Goal: Information Seeking & Learning: Learn about a topic

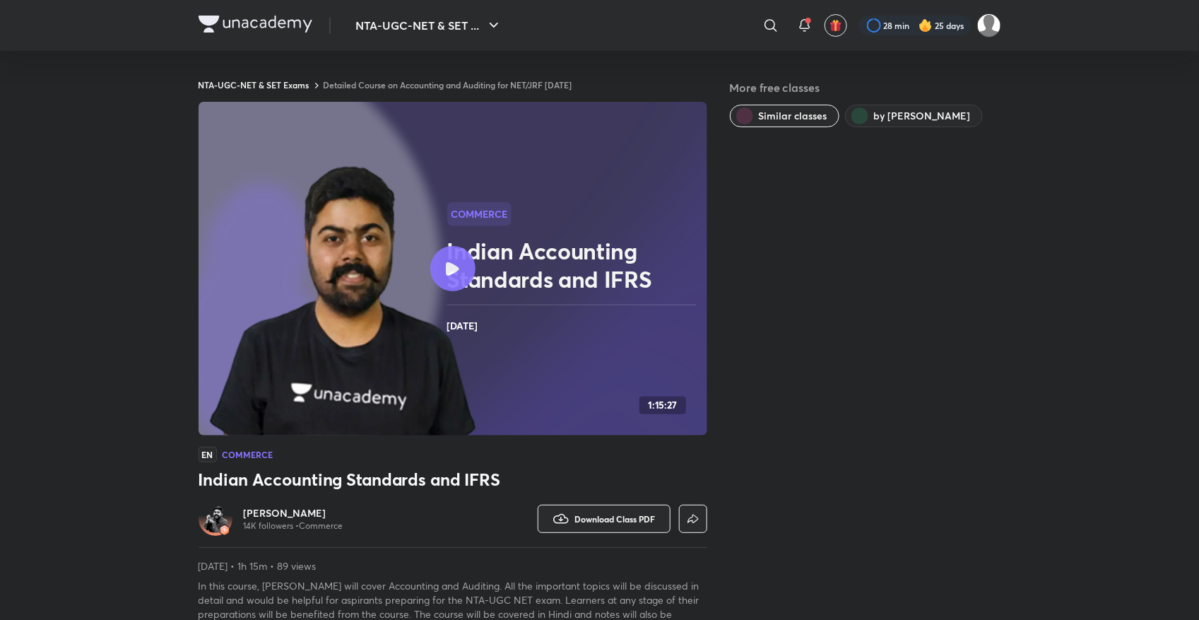
click at [446, 81] on link "Detailed Course on Accounting and Auditing for NET/JRF Dec 2025" at bounding box center [448, 84] width 249 height 11
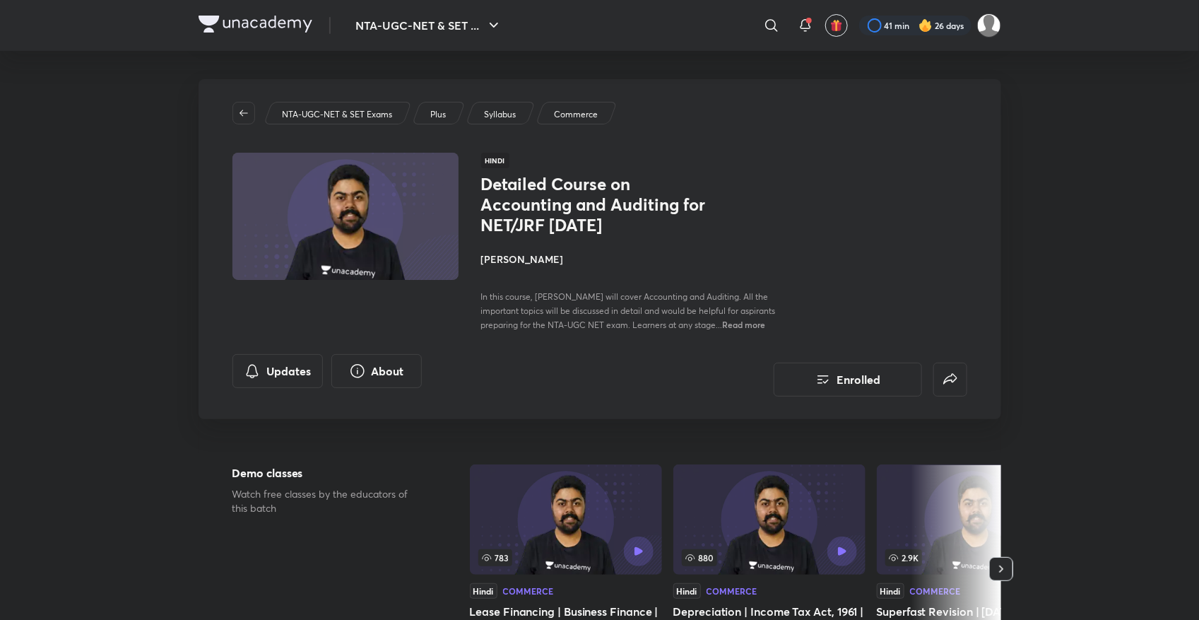
click at [488, 108] on p "Syllabus" at bounding box center [500, 114] width 32 height 13
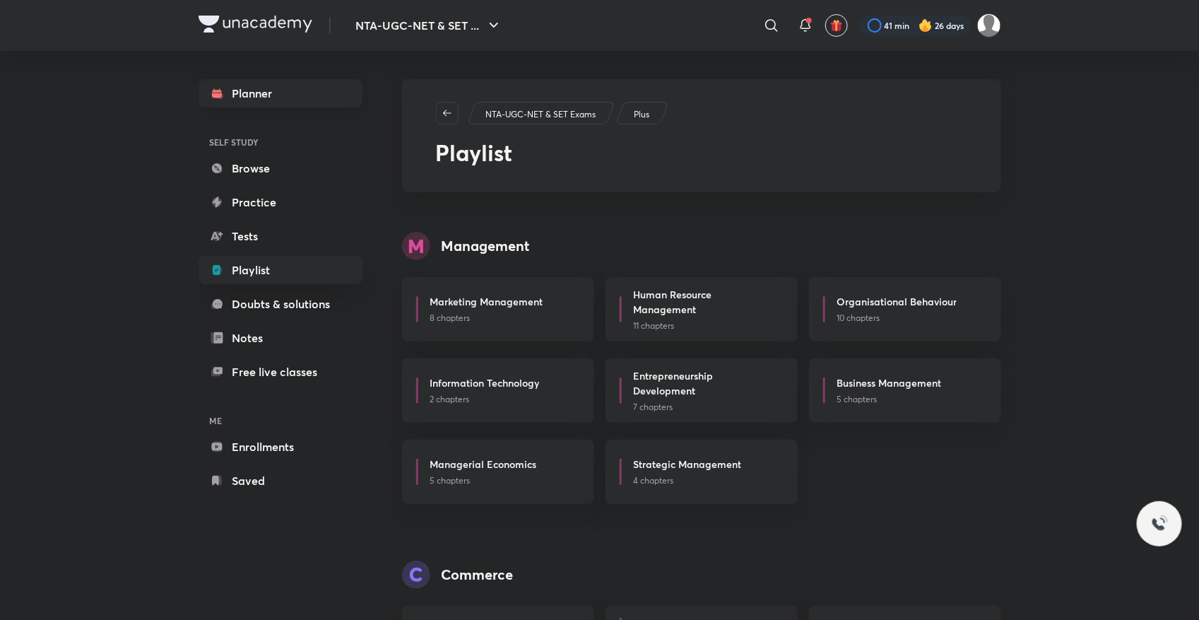
click at [288, 85] on link "Planner" at bounding box center [281, 93] width 164 height 28
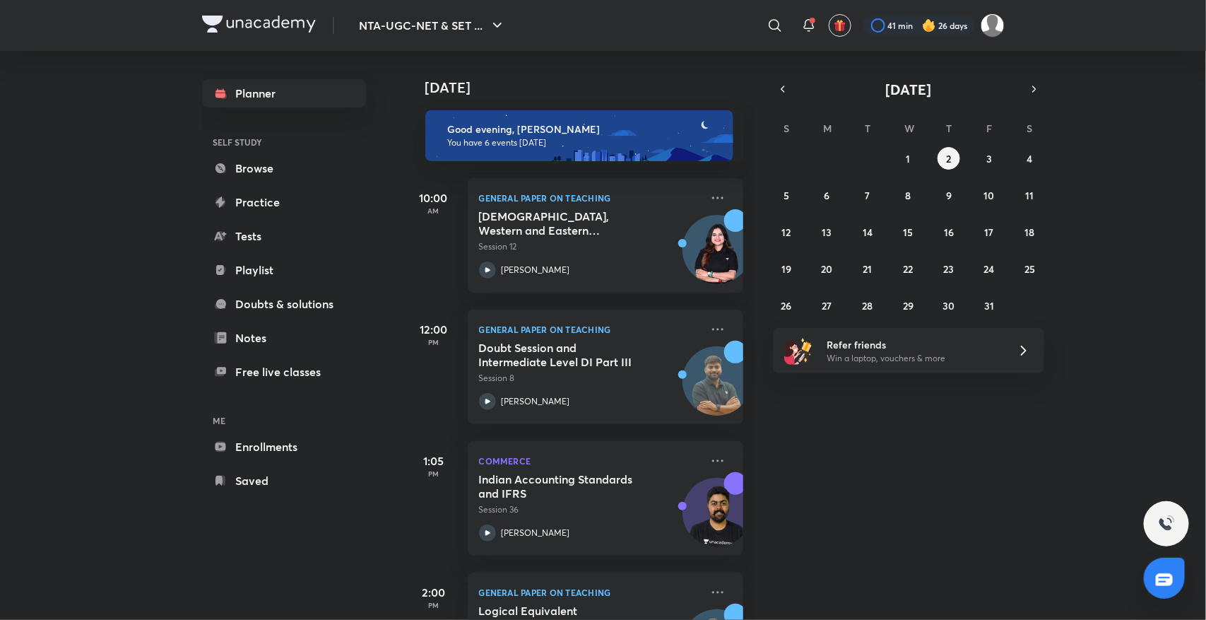
scroll to position [354, 0]
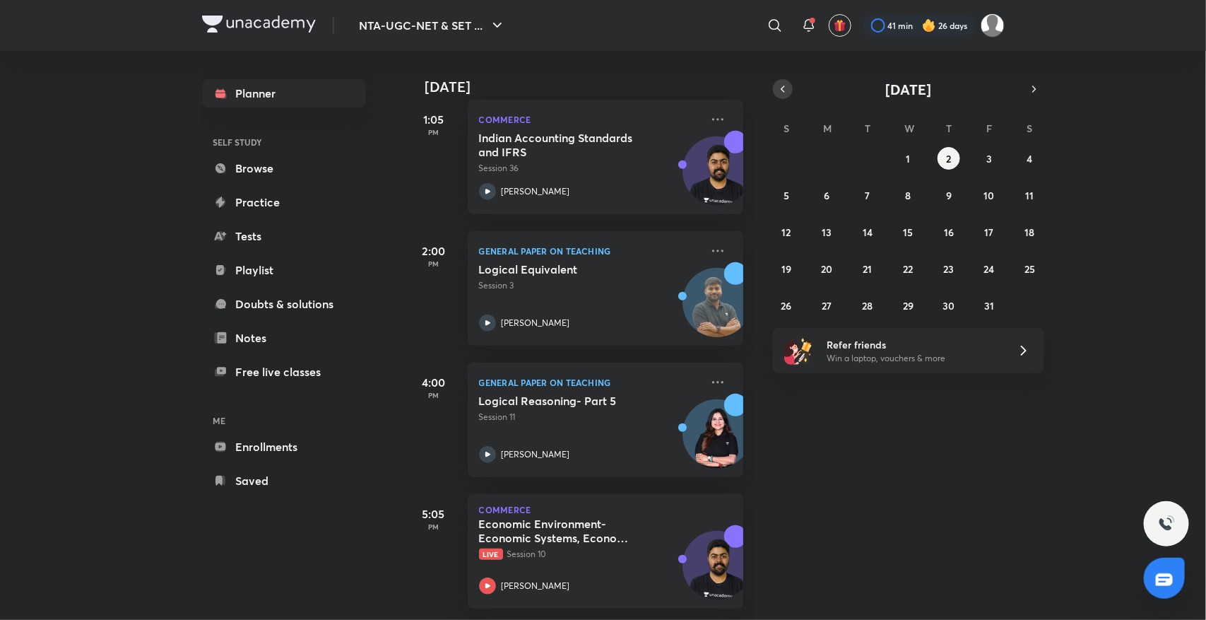
click at [779, 88] on icon "button" at bounding box center [782, 89] width 11 height 13
click at [858, 301] on button "30" at bounding box center [867, 305] width 23 height 23
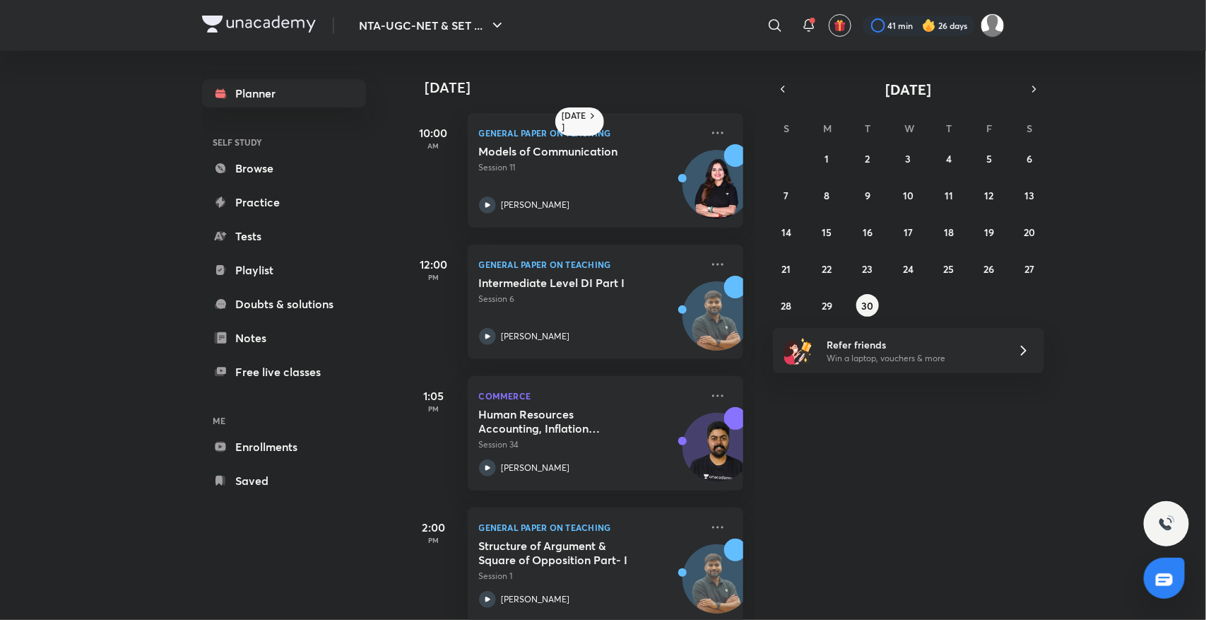
scroll to position [288, 0]
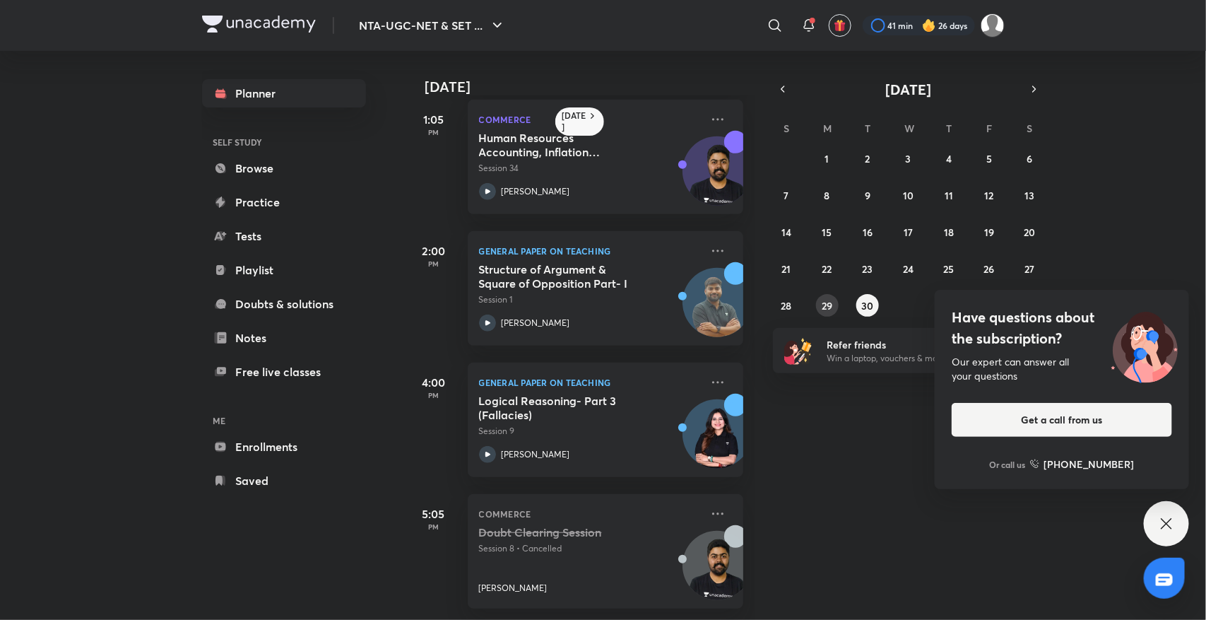
click at [828, 299] on abbr "29" at bounding box center [827, 305] width 11 height 13
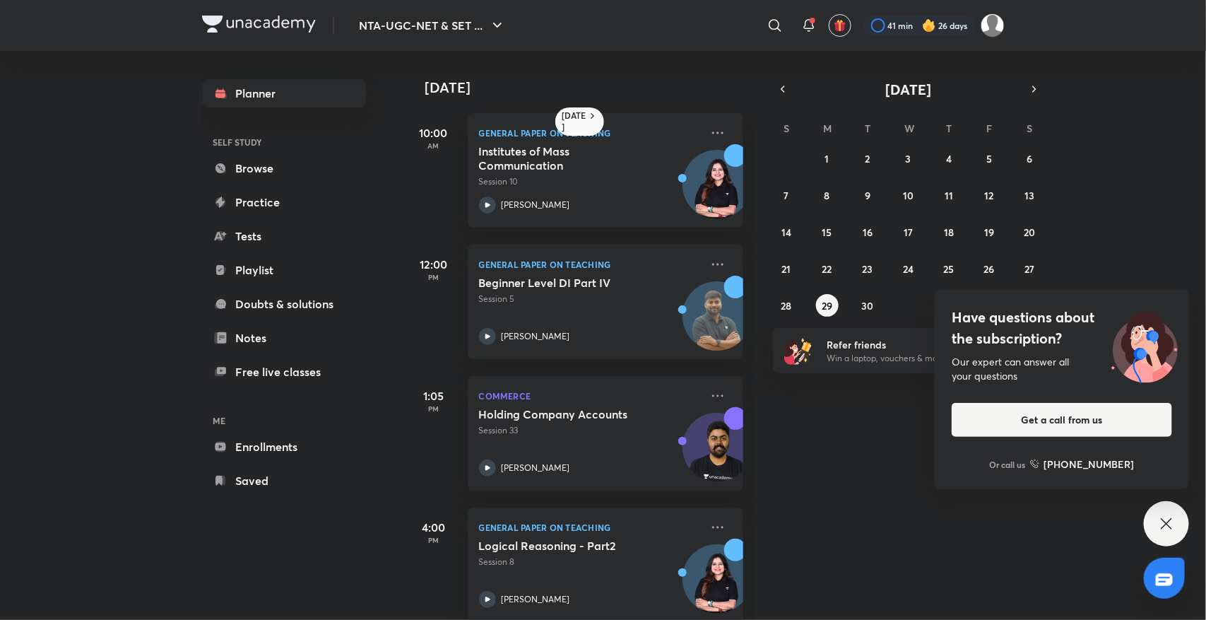
scroll to position [158, 0]
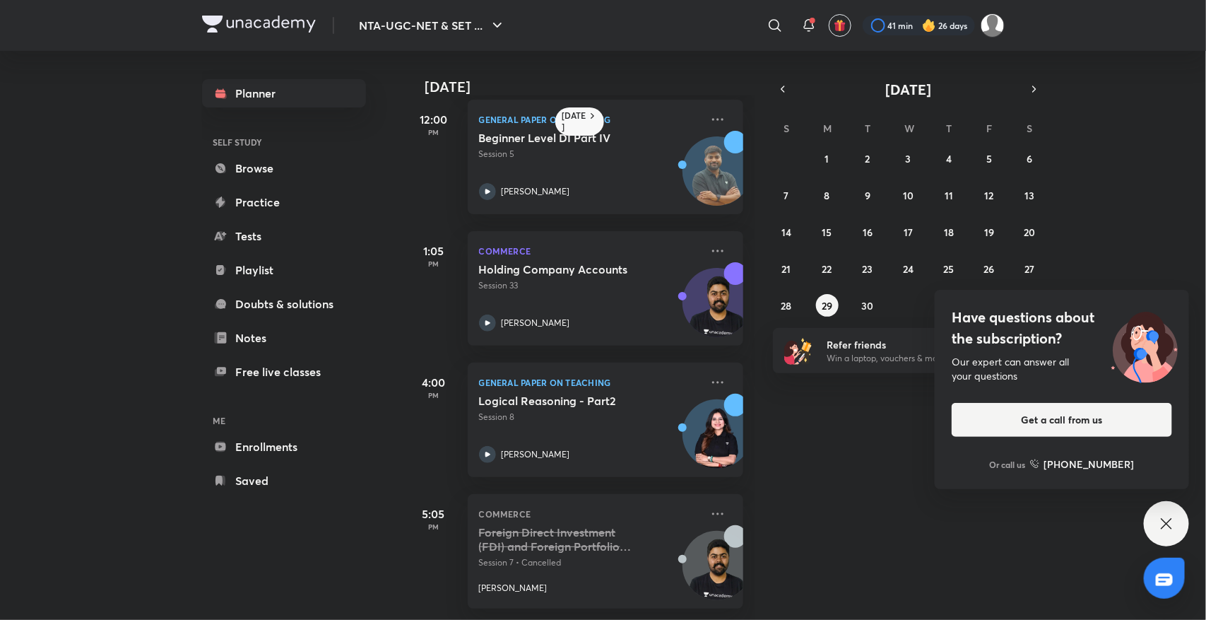
click at [1160, 524] on icon at bounding box center [1166, 523] width 17 height 17
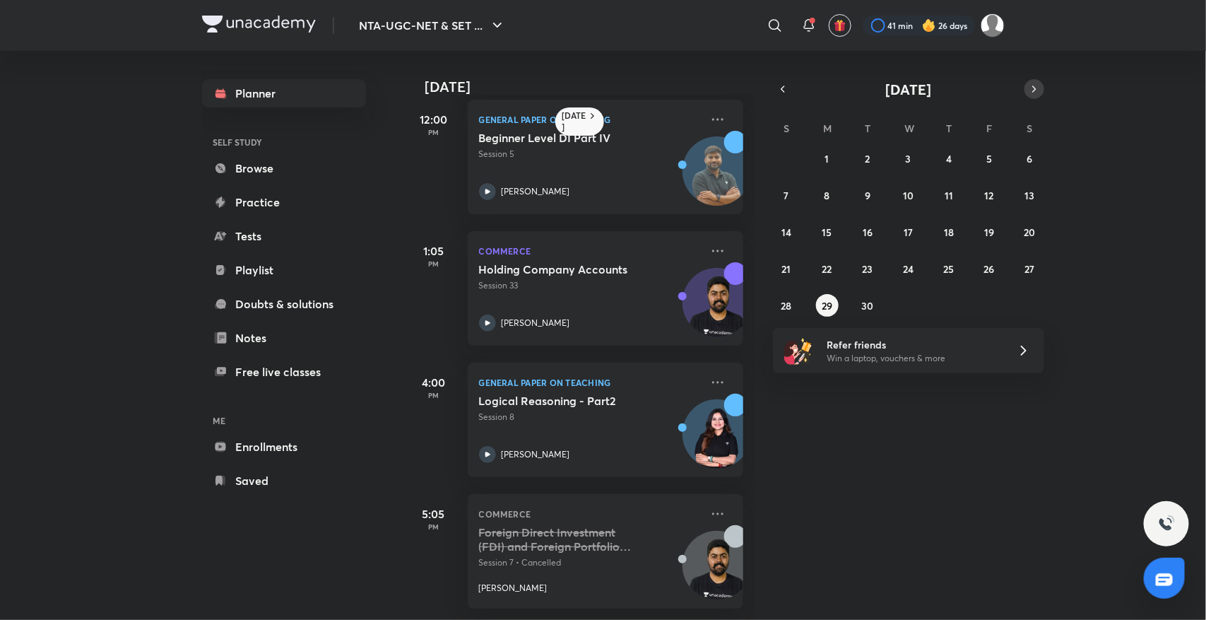
click at [1036, 85] on icon "button" at bounding box center [1034, 89] width 11 height 13
click at [951, 152] on abbr "2" at bounding box center [948, 158] width 5 height 13
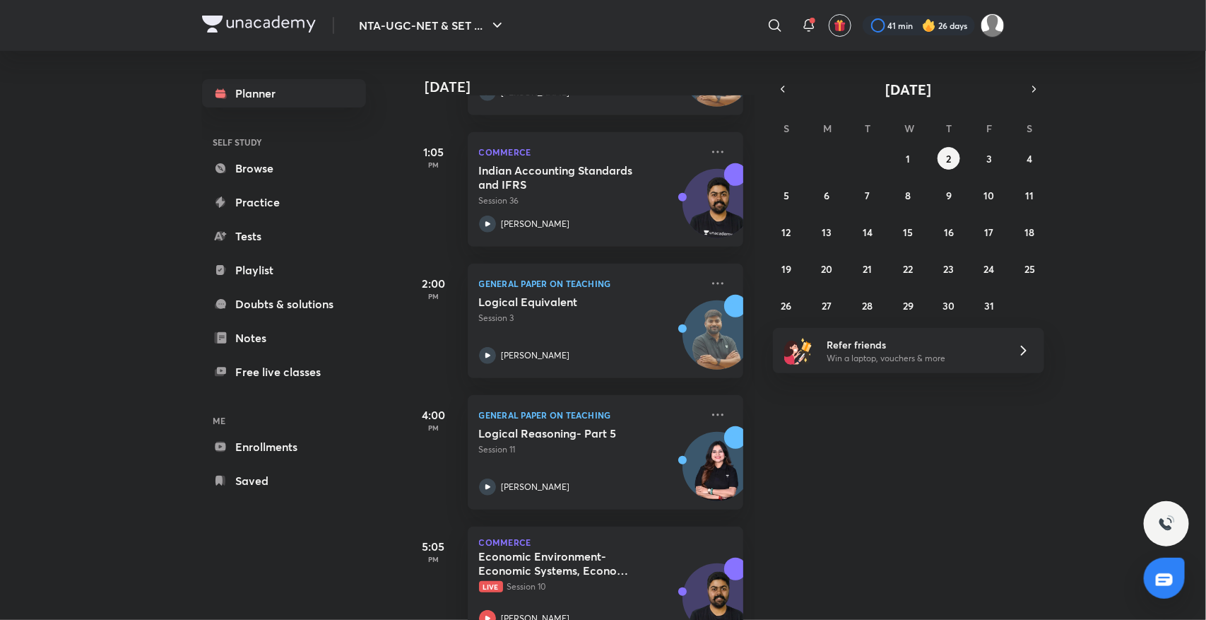
scroll to position [354, 0]
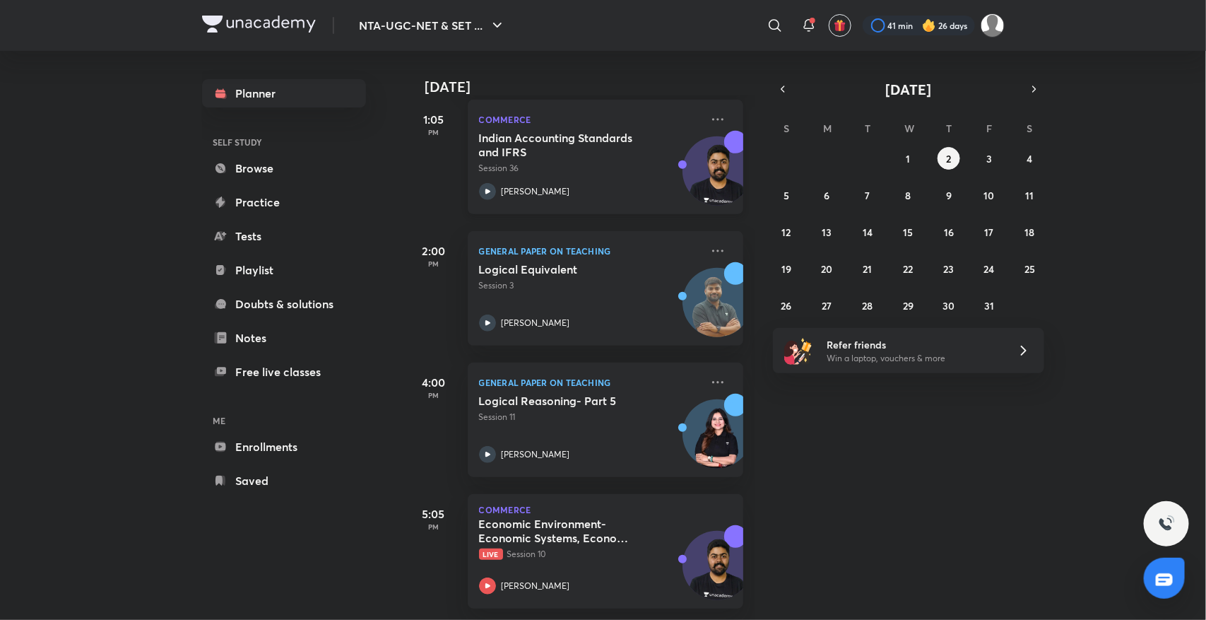
click at [533, 185] on p "[PERSON_NAME]" at bounding box center [536, 191] width 69 height 13
click at [516, 548] on p "Live Session 10" at bounding box center [590, 554] width 222 height 13
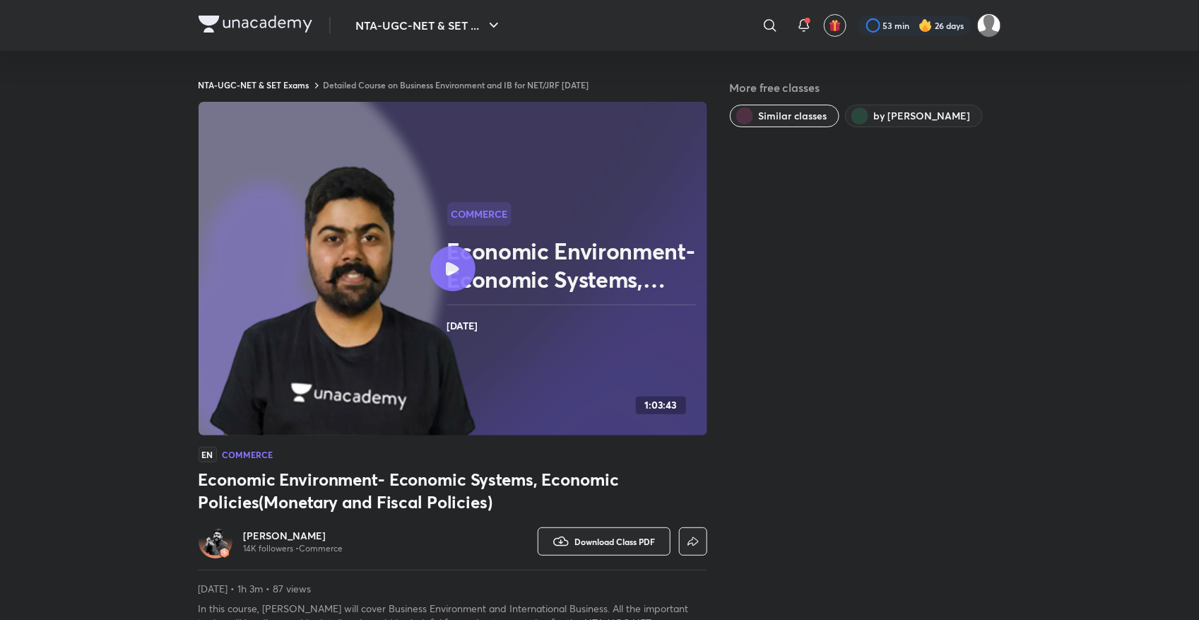
click at [361, 81] on link "Detailed Course on Business Environment and IB for NET/JRF Dec 2025" at bounding box center [457, 84] width 266 height 11
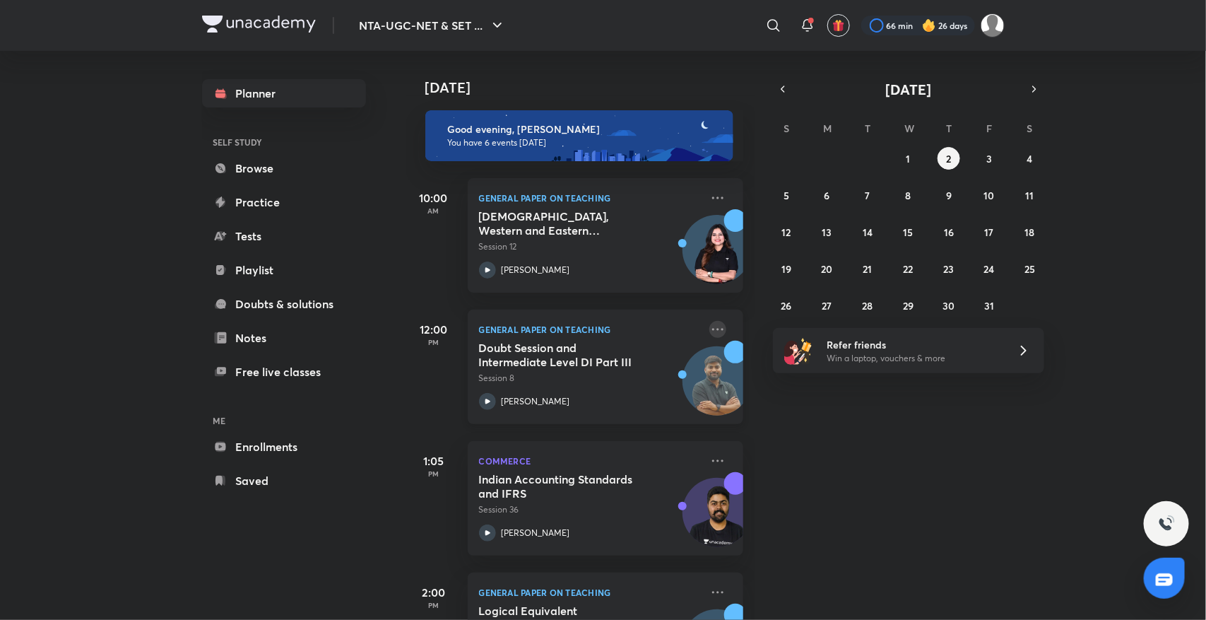
click at [709, 323] on icon at bounding box center [717, 329] width 17 height 17
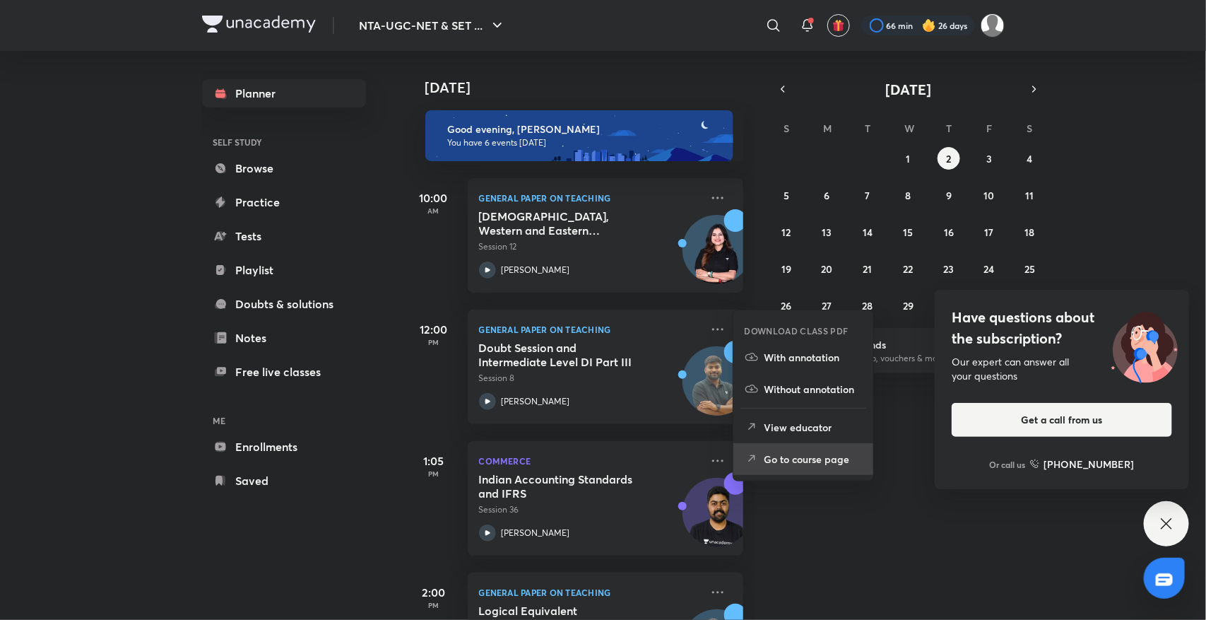
click at [765, 458] on p "Go to course page" at bounding box center [812, 458] width 97 height 15
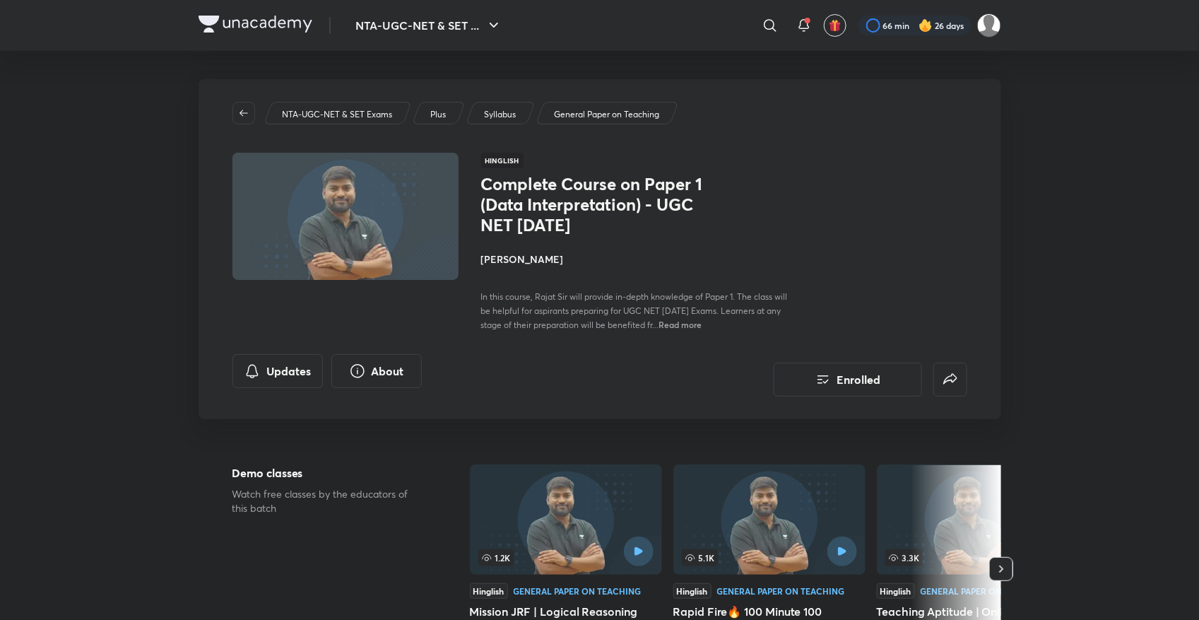
scroll to position [542, 0]
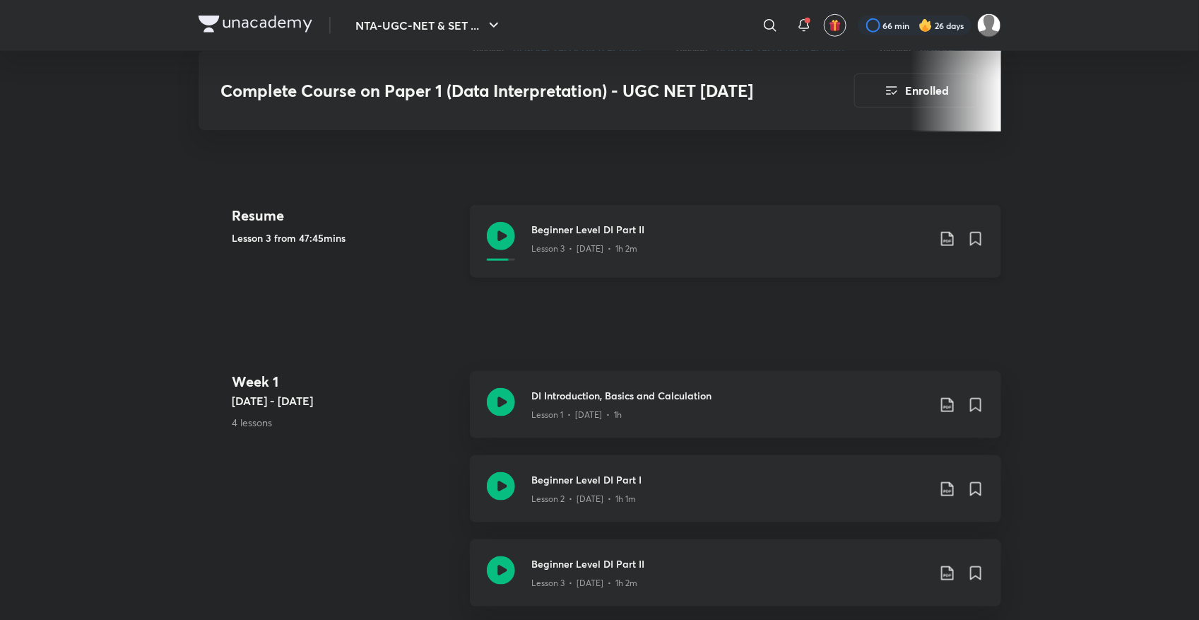
click at [500, 241] on icon at bounding box center [501, 236] width 28 height 28
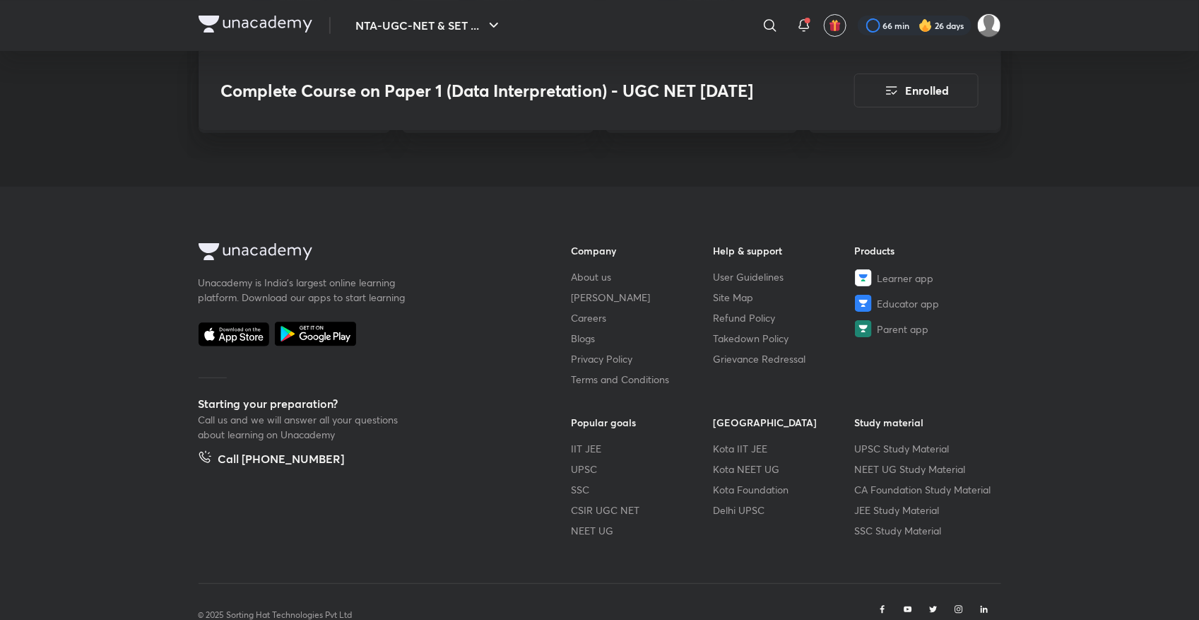
scroll to position [2396, 0]
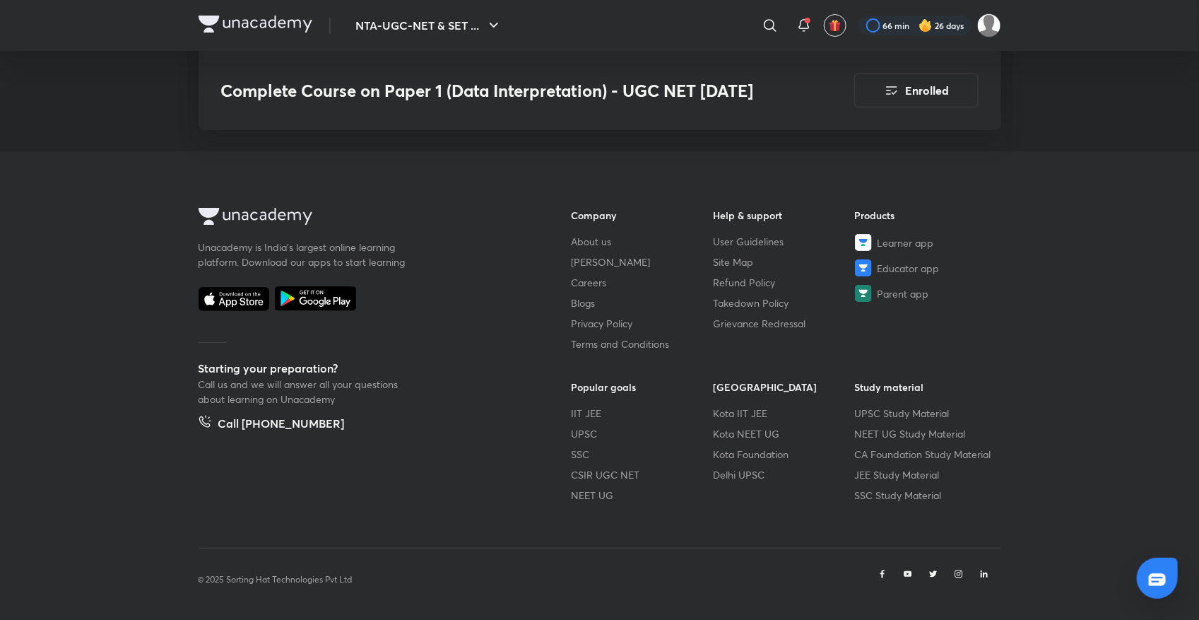
scroll to position [542, 0]
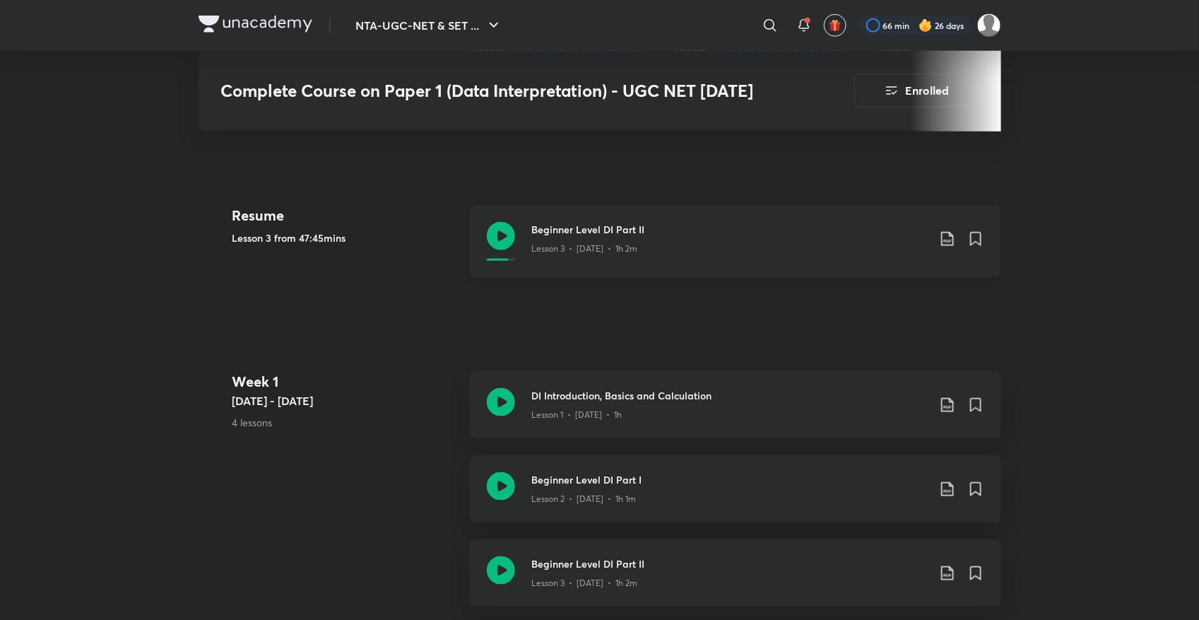
click at [492, 239] on icon at bounding box center [501, 236] width 28 height 28
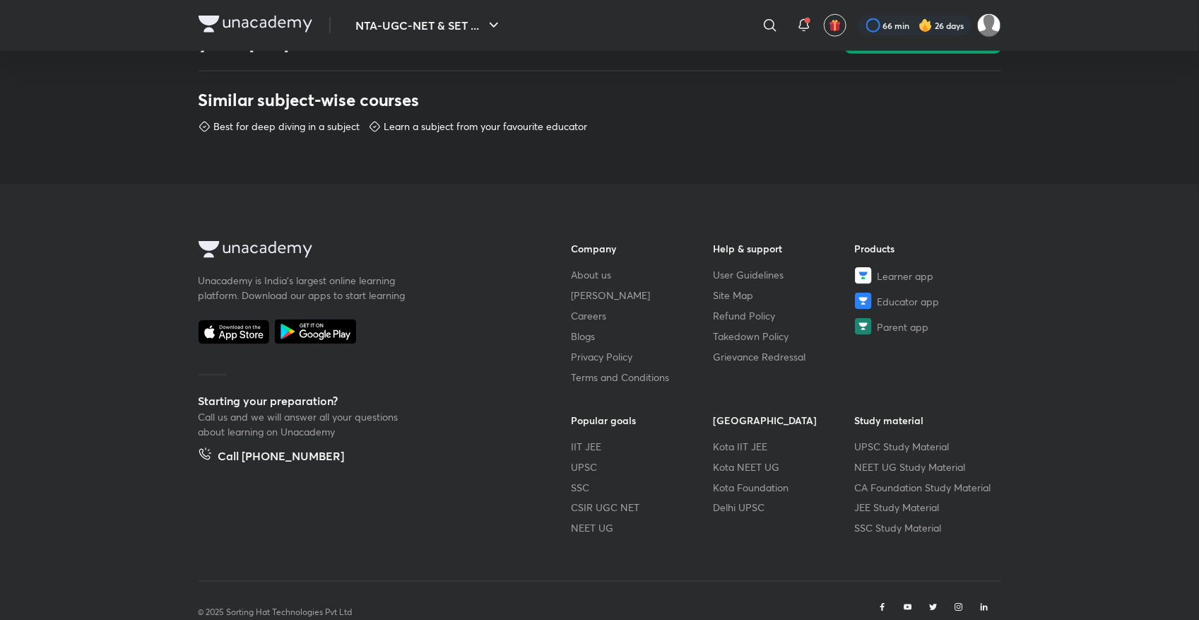
scroll to position [736, 0]
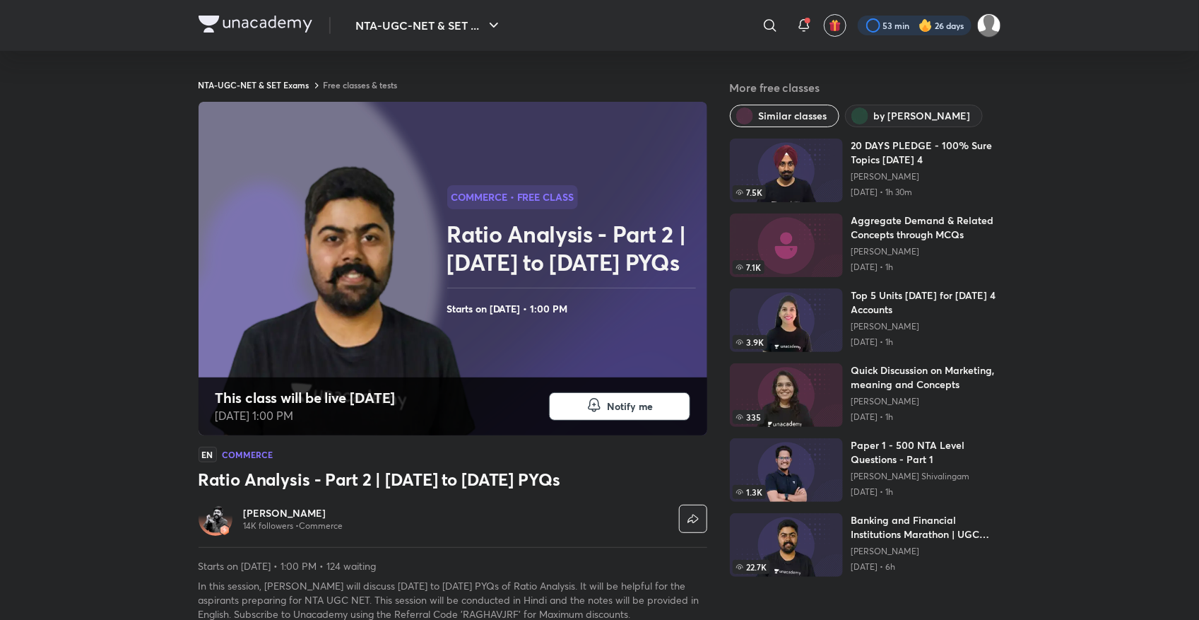
click at [887, 32] on div at bounding box center [915, 26] width 114 height 20
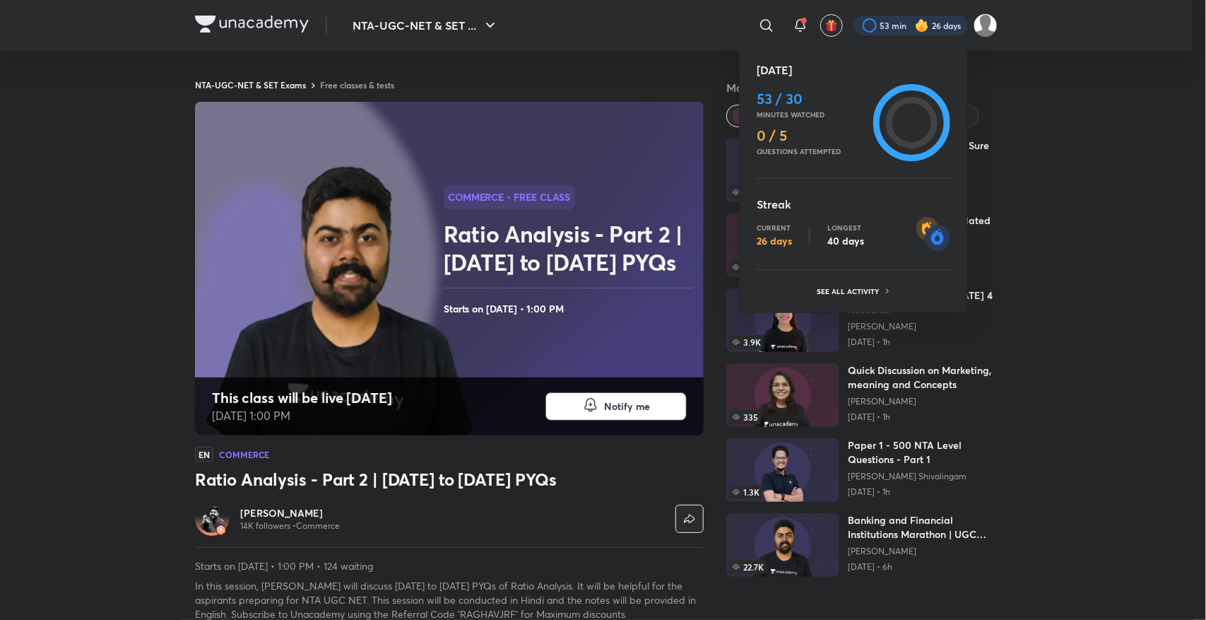
click at [377, 85] on div at bounding box center [603, 310] width 1206 height 620
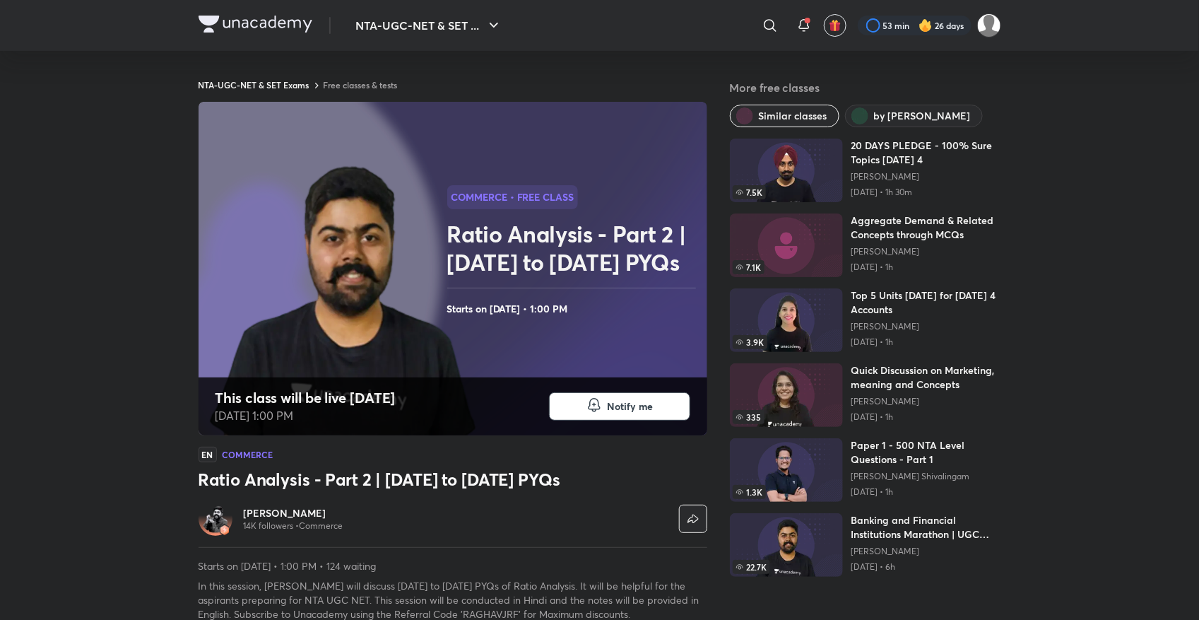
click at [377, 85] on link "Free classes & tests" at bounding box center [361, 84] width 74 height 11
